Goal: Task Accomplishment & Management: Use online tool/utility

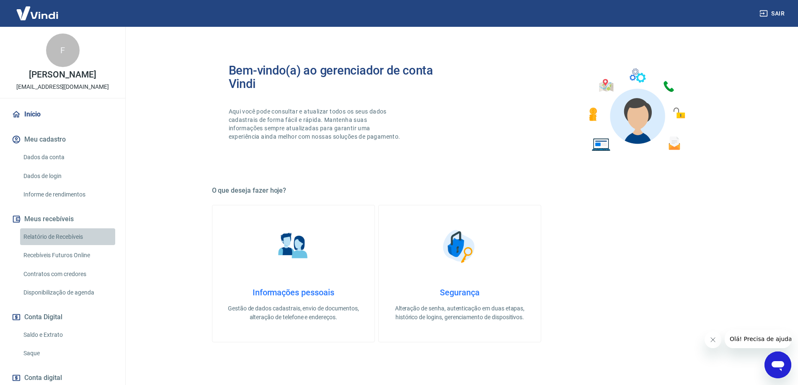
click at [73, 238] on link "Relatório de Recebíveis" at bounding box center [67, 236] width 95 height 17
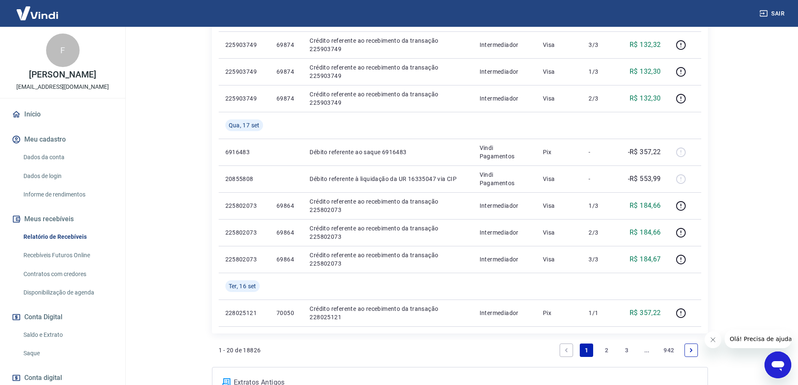
scroll to position [545, 0]
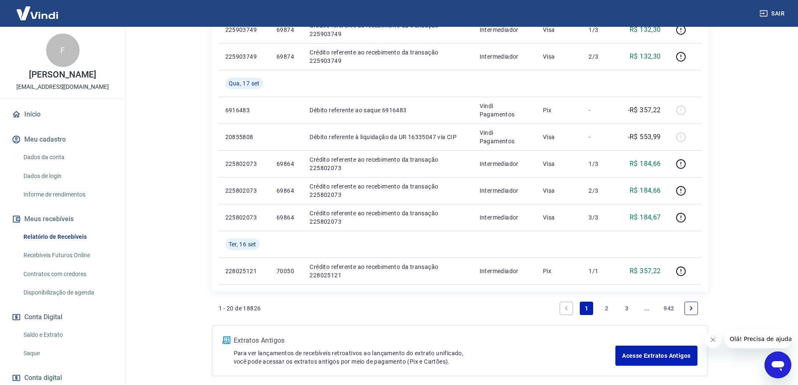
click at [606, 310] on link "2" at bounding box center [606, 308] width 13 height 13
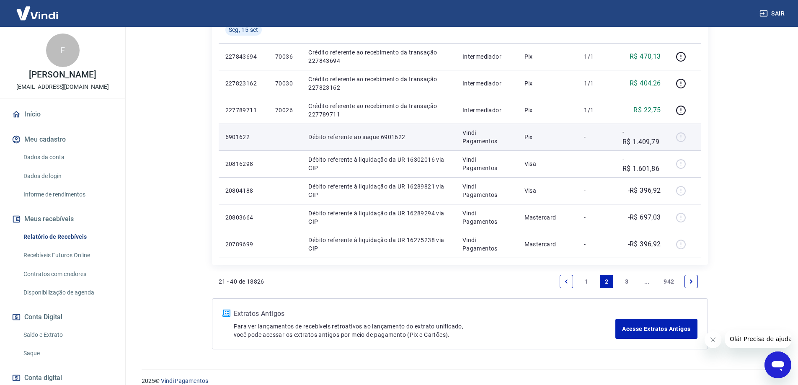
scroll to position [555, 0]
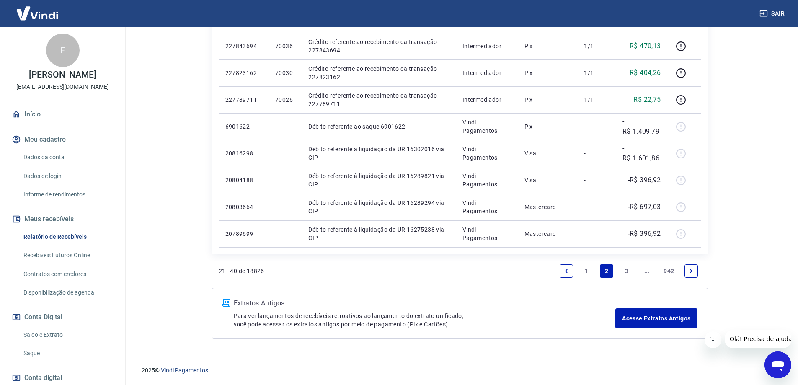
click at [592, 271] on link "1" at bounding box center [586, 270] width 13 height 13
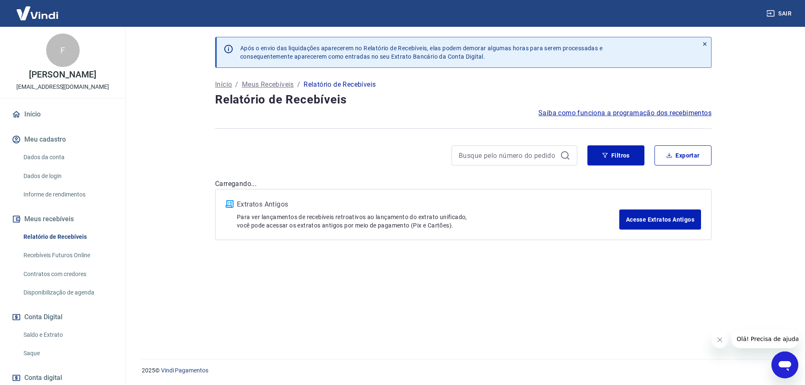
click at [587, 273] on div "Após o envio das liquidações aparecerem no Relatório de Recebíveis, elas podem …" at bounding box center [463, 188] width 516 height 322
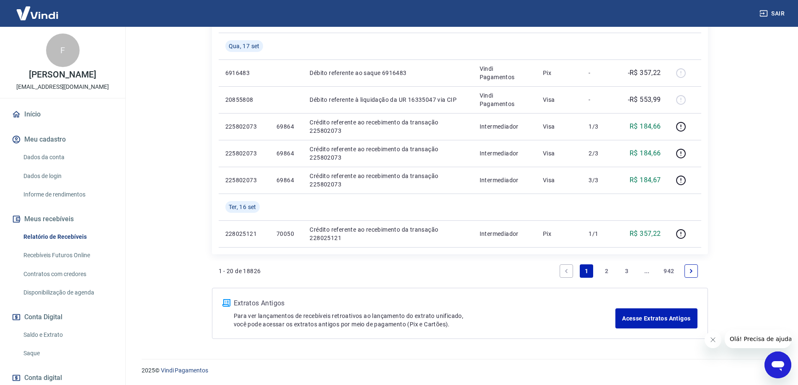
scroll to position [498, 0]
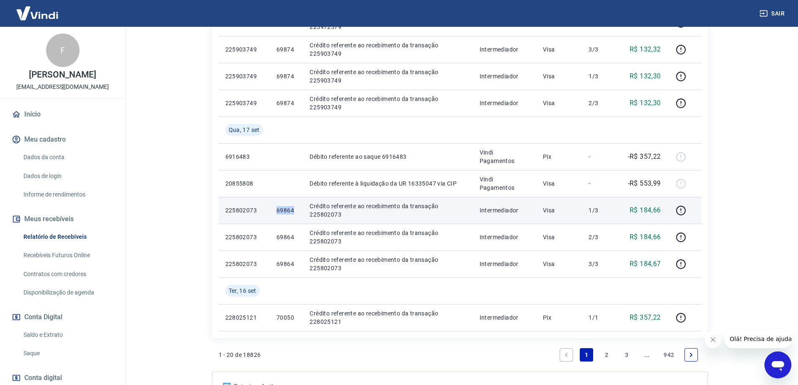
drag, startPoint x: 276, startPoint y: 210, endPoint x: 295, endPoint y: 210, distance: 18.9
click at [295, 210] on td "69864" at bounding box center [286, 210] width 33 height 27
copy p "69864"
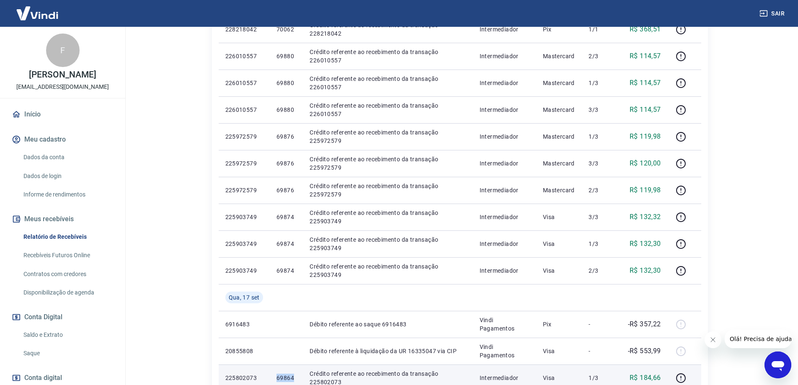
scroll to position [289, 0]
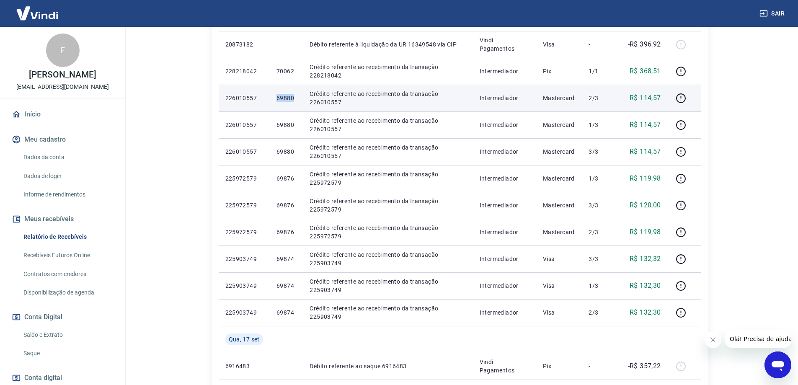
drag, startPoint x: 272, startPoint y: 98, endPoint x: 300, endPoint y: 97, distance: 27.7
click at [300, 97] on td "69880" at bounding box center [286, 98] width 33 height 27
copy p "69880"
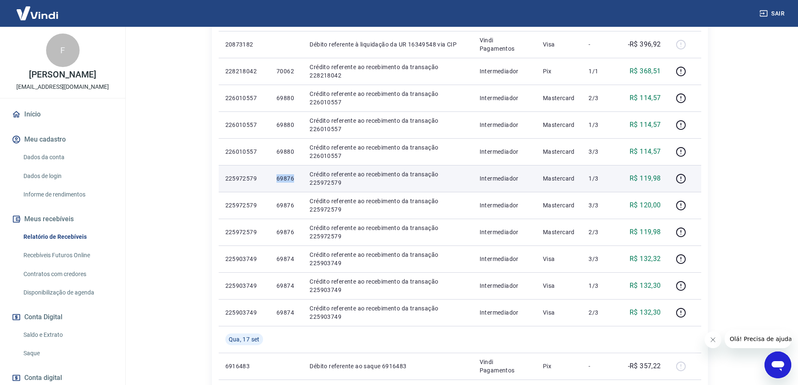
drag, startPoint x: 272, startPoint y: 181, endPoint x: 299, endPoint y: 179, distance: 26.5
click at [299, 179] on td "69876" at bounding box center [286, 178] width 33 height 27
copy p "69876"
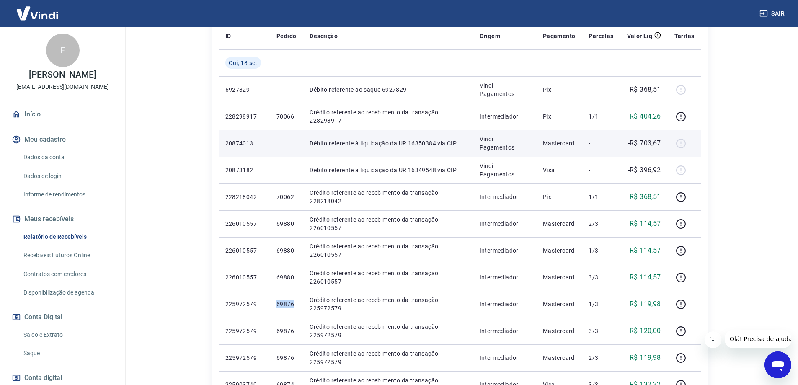
scroll to position [121, 0]
